Goal: Find specific fact

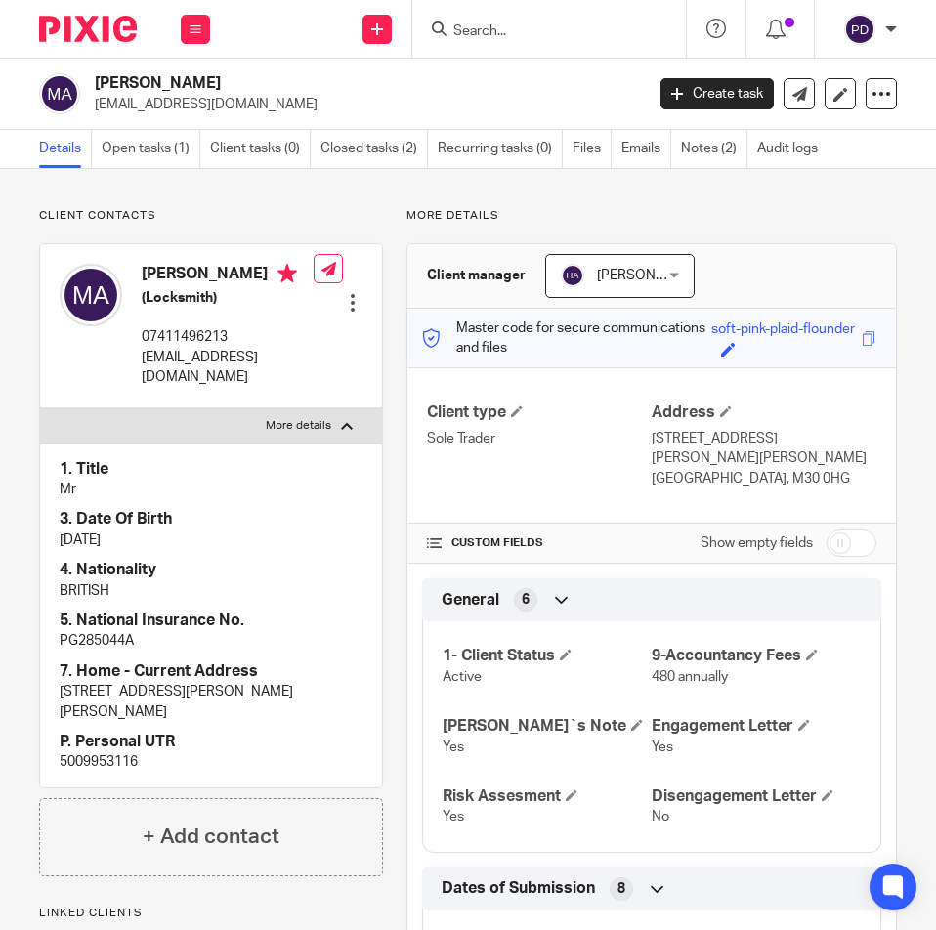
click at [496, 23] on input "Search" at bounding box center [539, 32] width 176 height 18
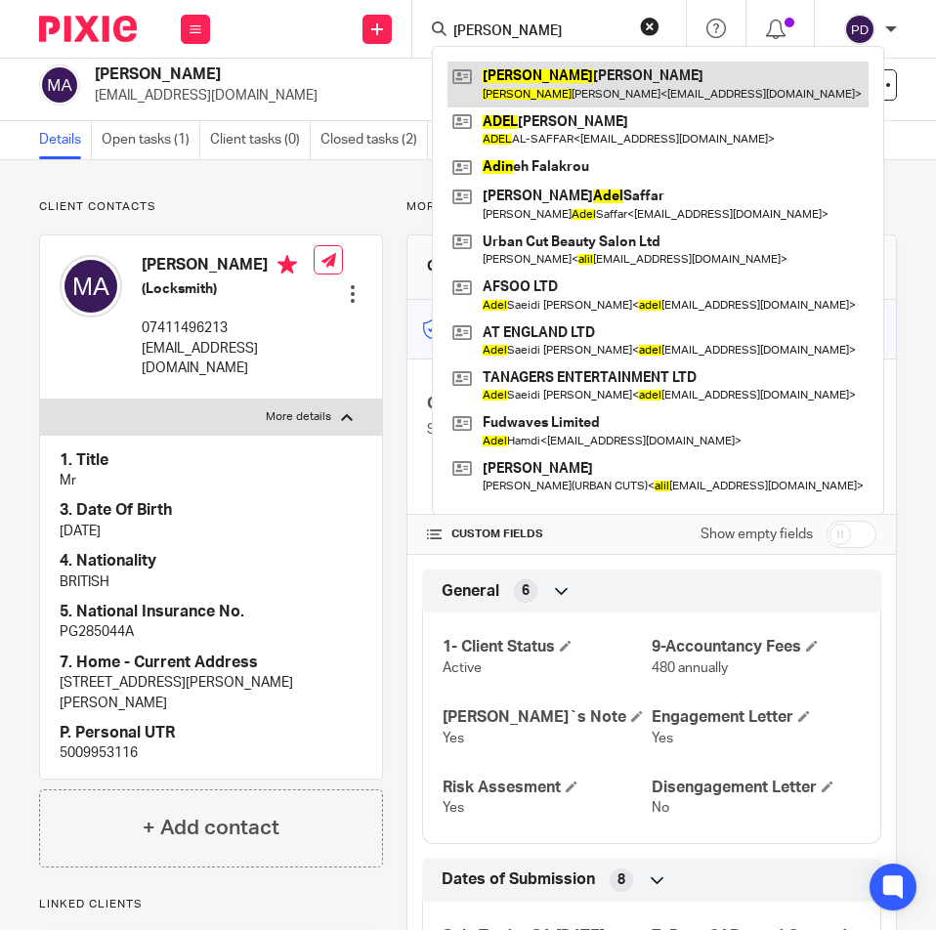
type input "[PERSON_NAME]"
click at [560, 84] on link at bounding box center [657, 84] width 421 height 45
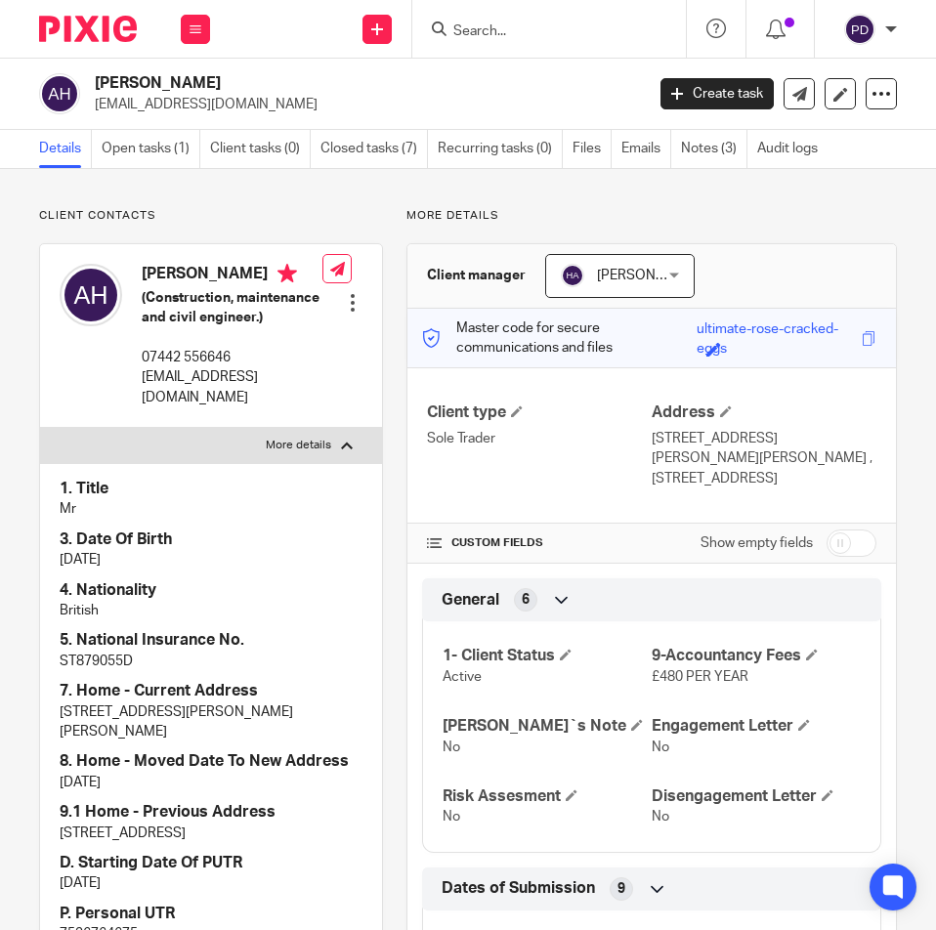
scroll to position [293, 0]
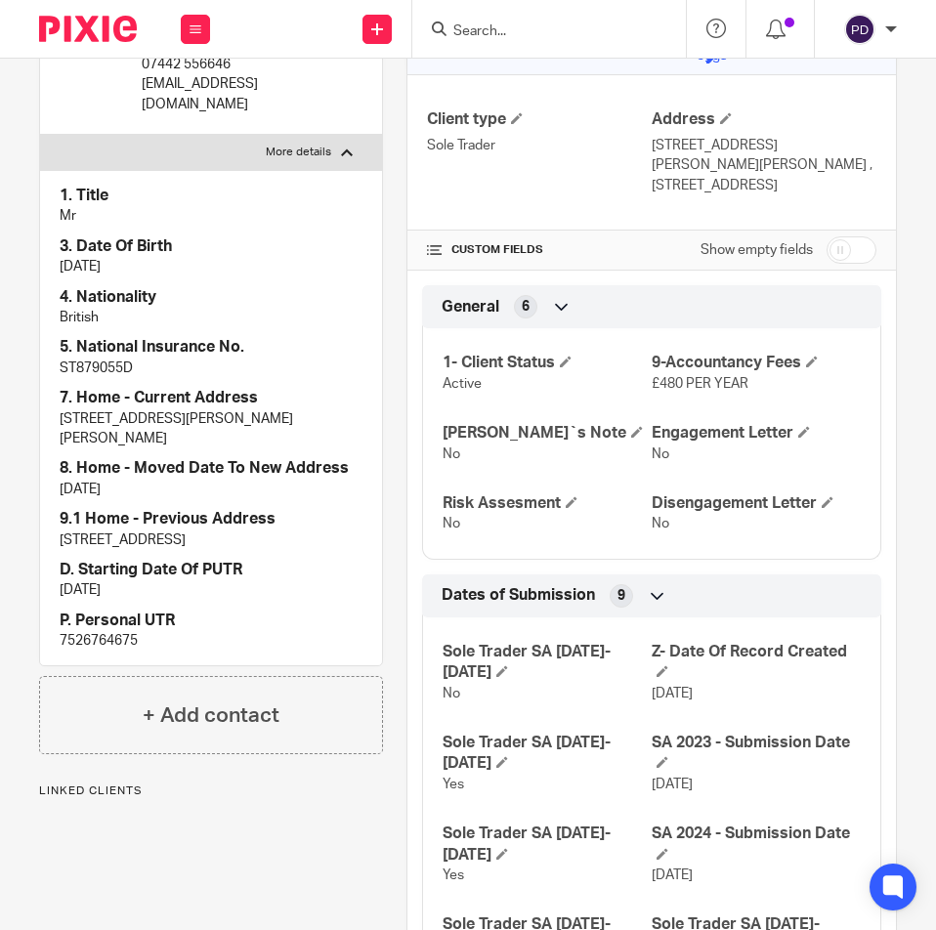
click at [105, 651] on p "7526764675" at bounding box center [211, 641] width 303 height 20
copy p "7526764675"
